Goal: Navigation & Orientation: Find specific page/section

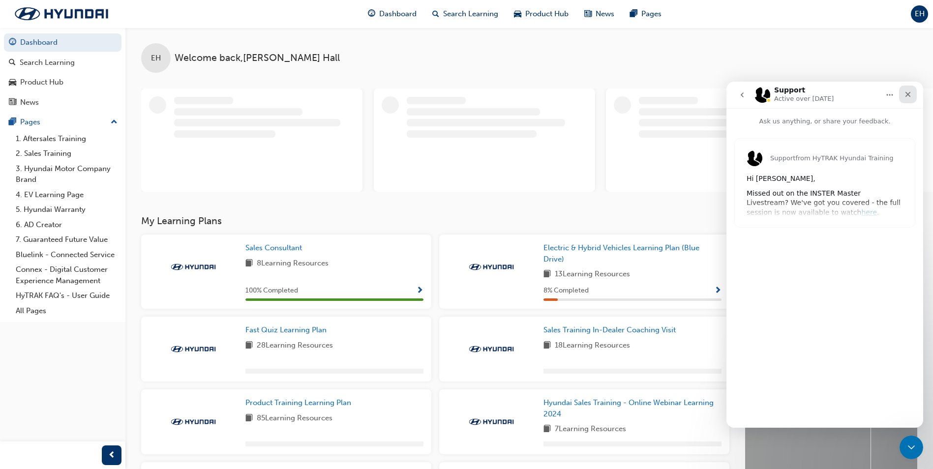
click at [906, 96] on icon "Close" at bounding box center [907, 94] width 5 height 5
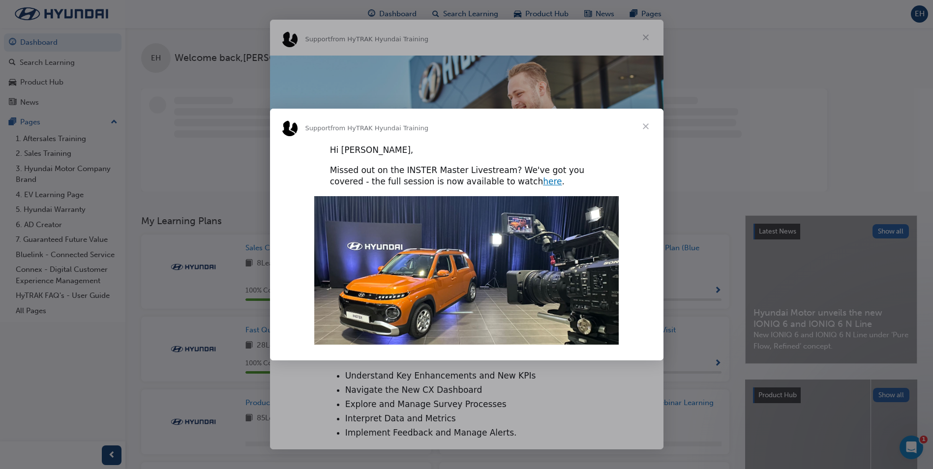
click at [37, 377] on div "Intercom messenger" at bounding box center [466, 234] width 933 height 469
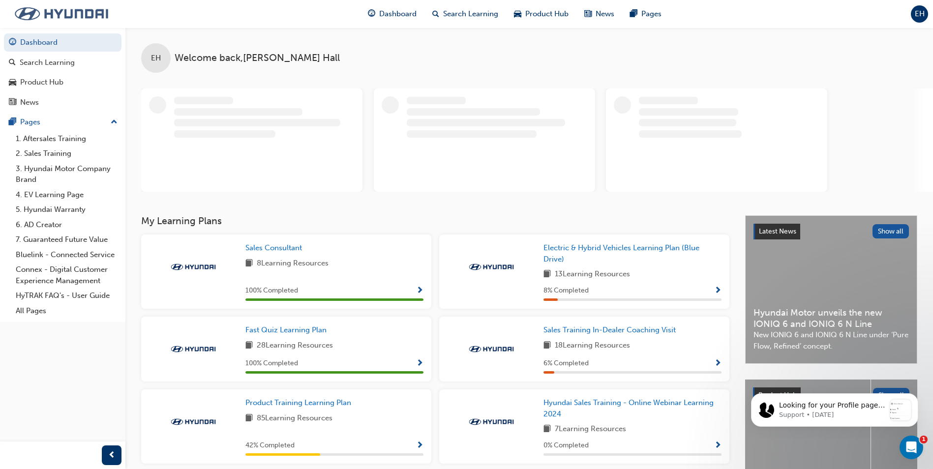
click at [78, 14] on img at bounding box center [61, 13] width 113 height 21
